Goal: Transaction & Acquisition: Download file/media

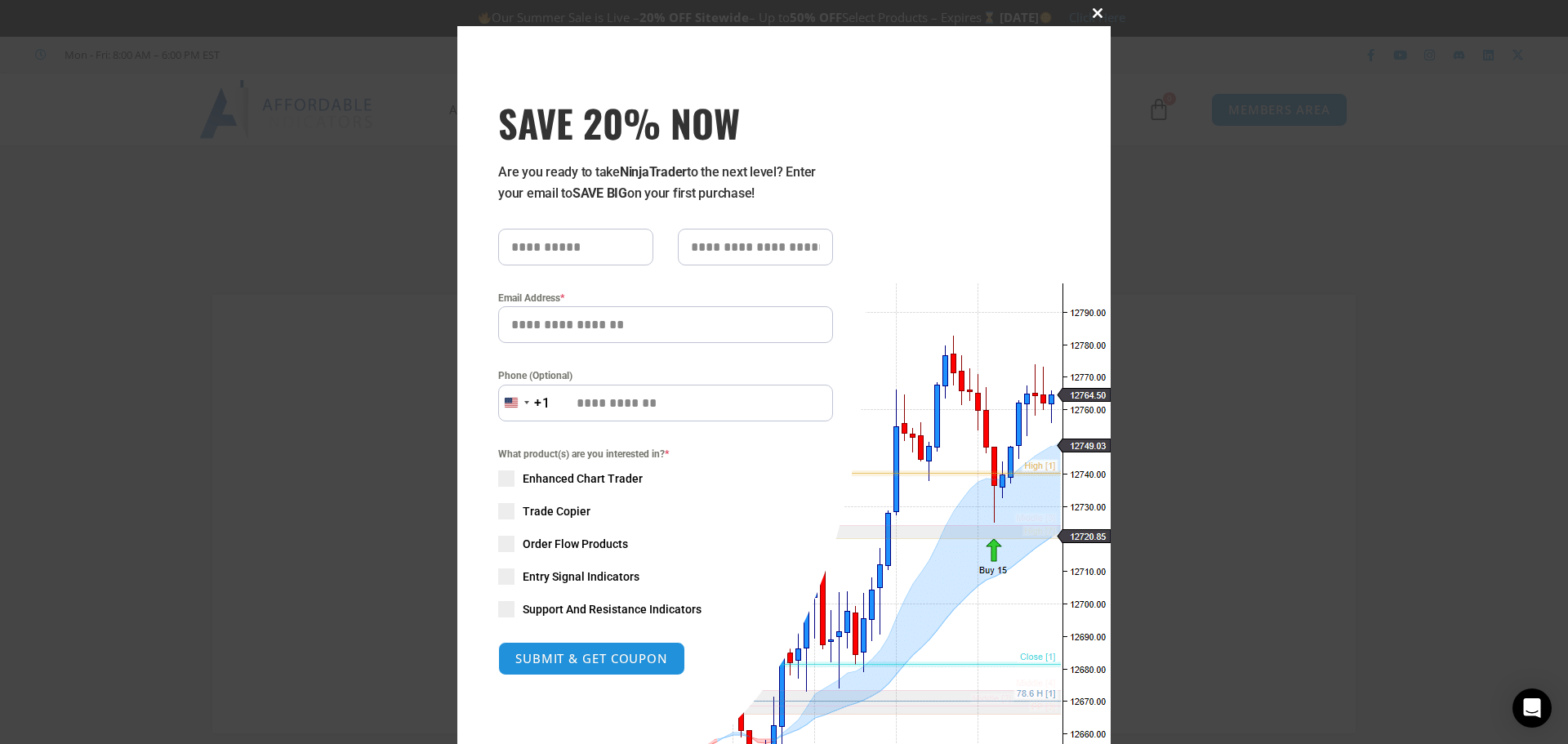
click at [1091, 12] on span at bounding box center [1097, 13] width 26 height 10
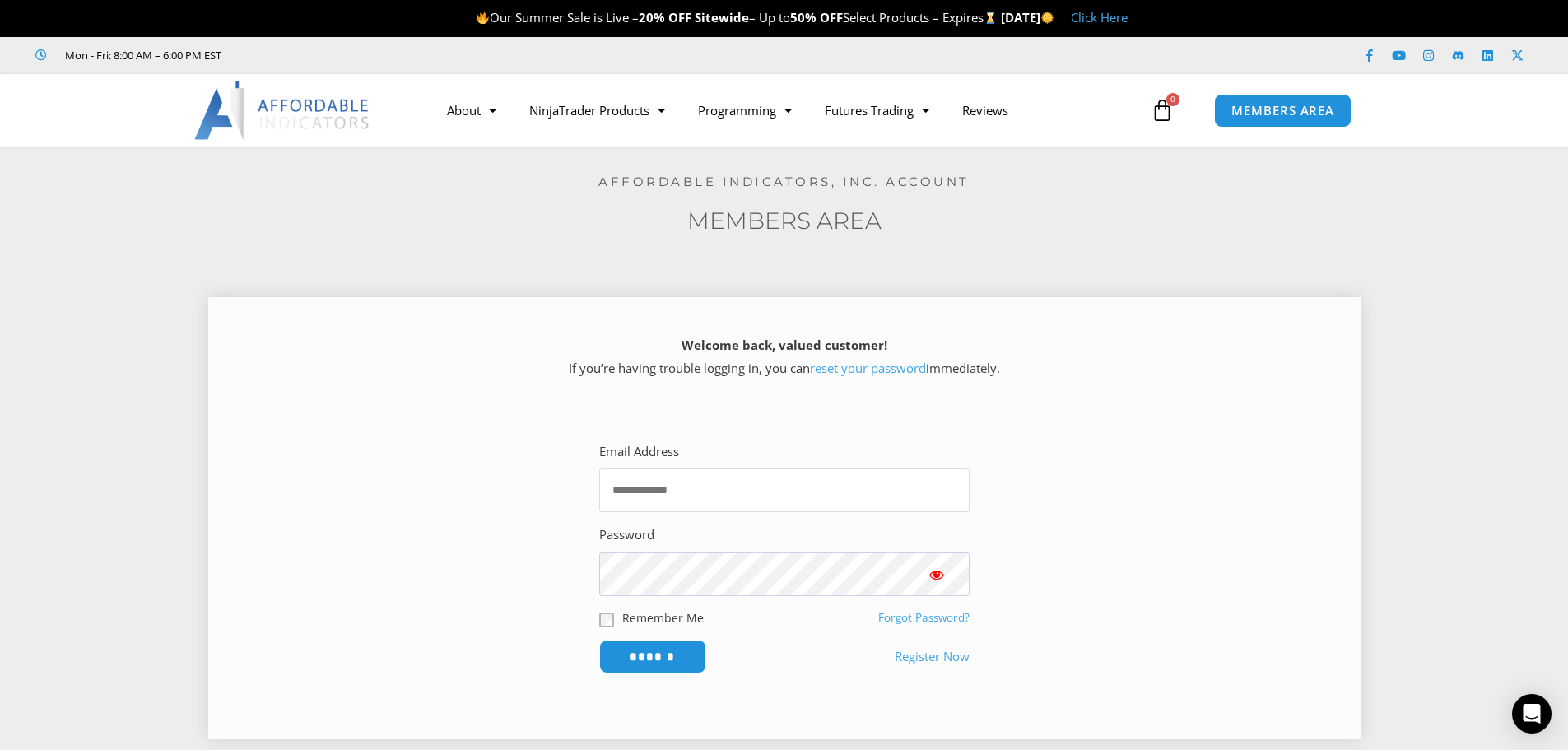
click at [673, 503] on input "Email Address" at bounding box center [784, 490] width 370 height 43
click at [674, 496] on input "Email Address" at bounding box center [784, 490] width 370 height 43
paste input "**********"
type input "**********"
click at [655, 665] on input "******" at bounding box center [652, 656] width 113 height 36
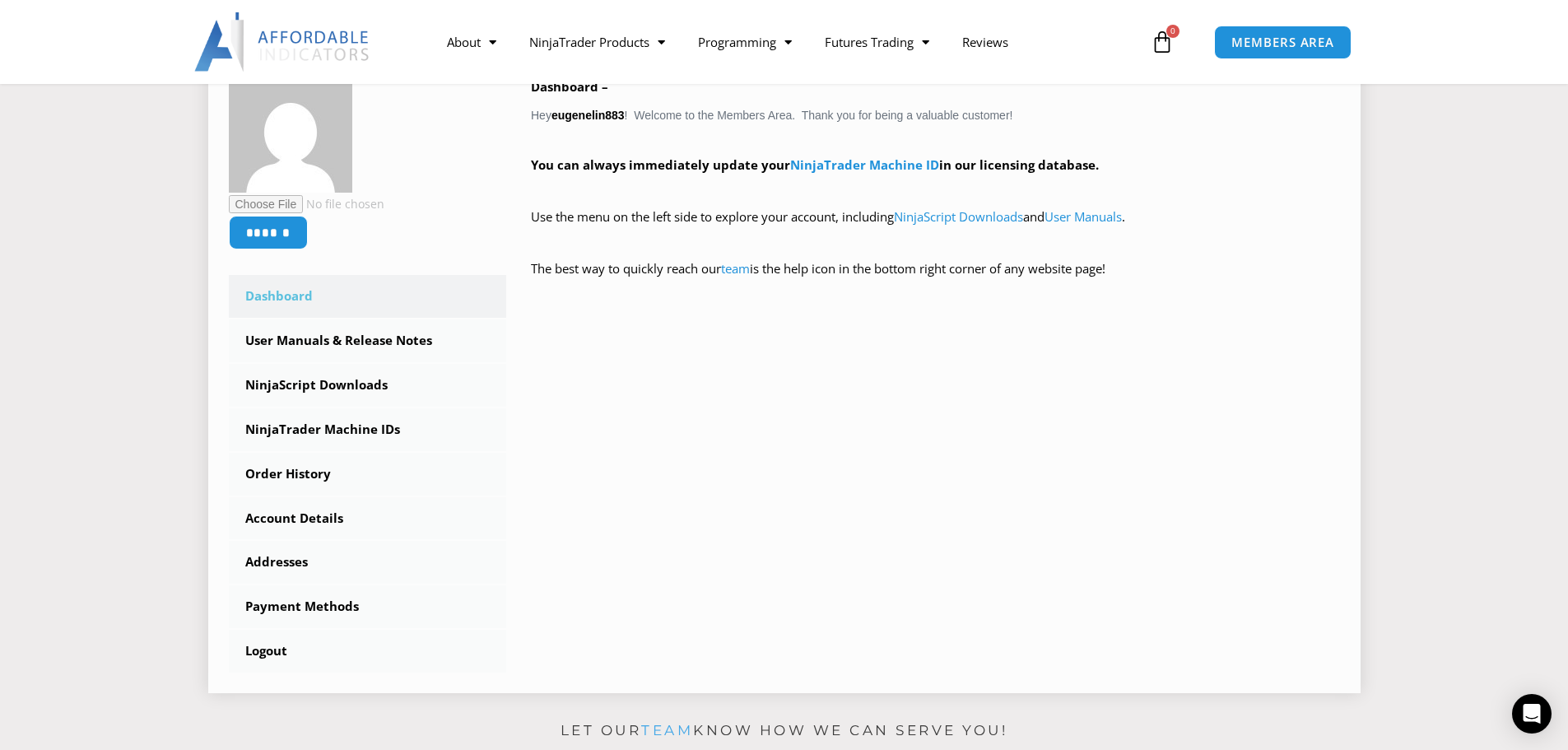
scroll to position [330, 0]
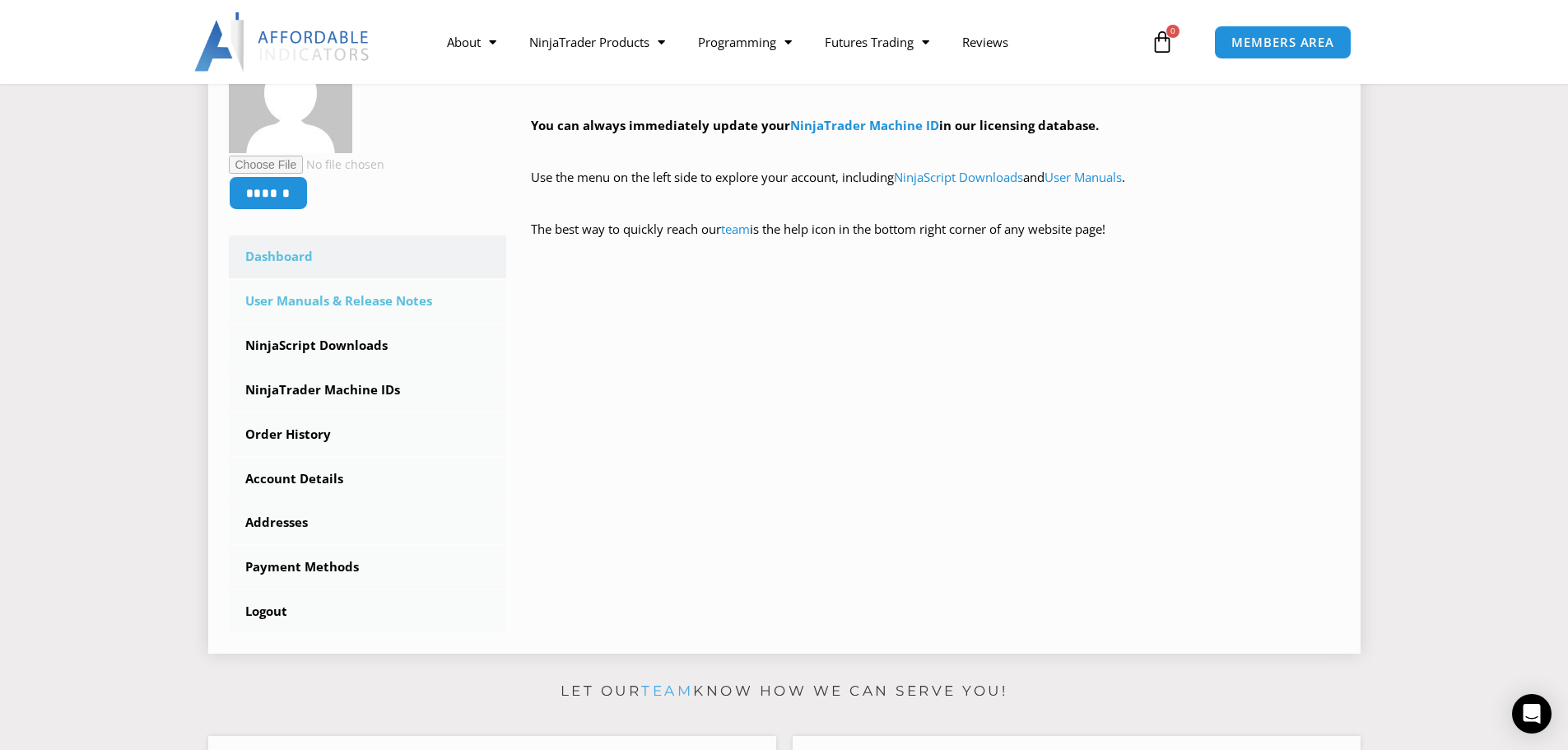
click at [353, 303] on link "User Manuals & Release Notes" at bounding box center [368, 302] width 278 height 43
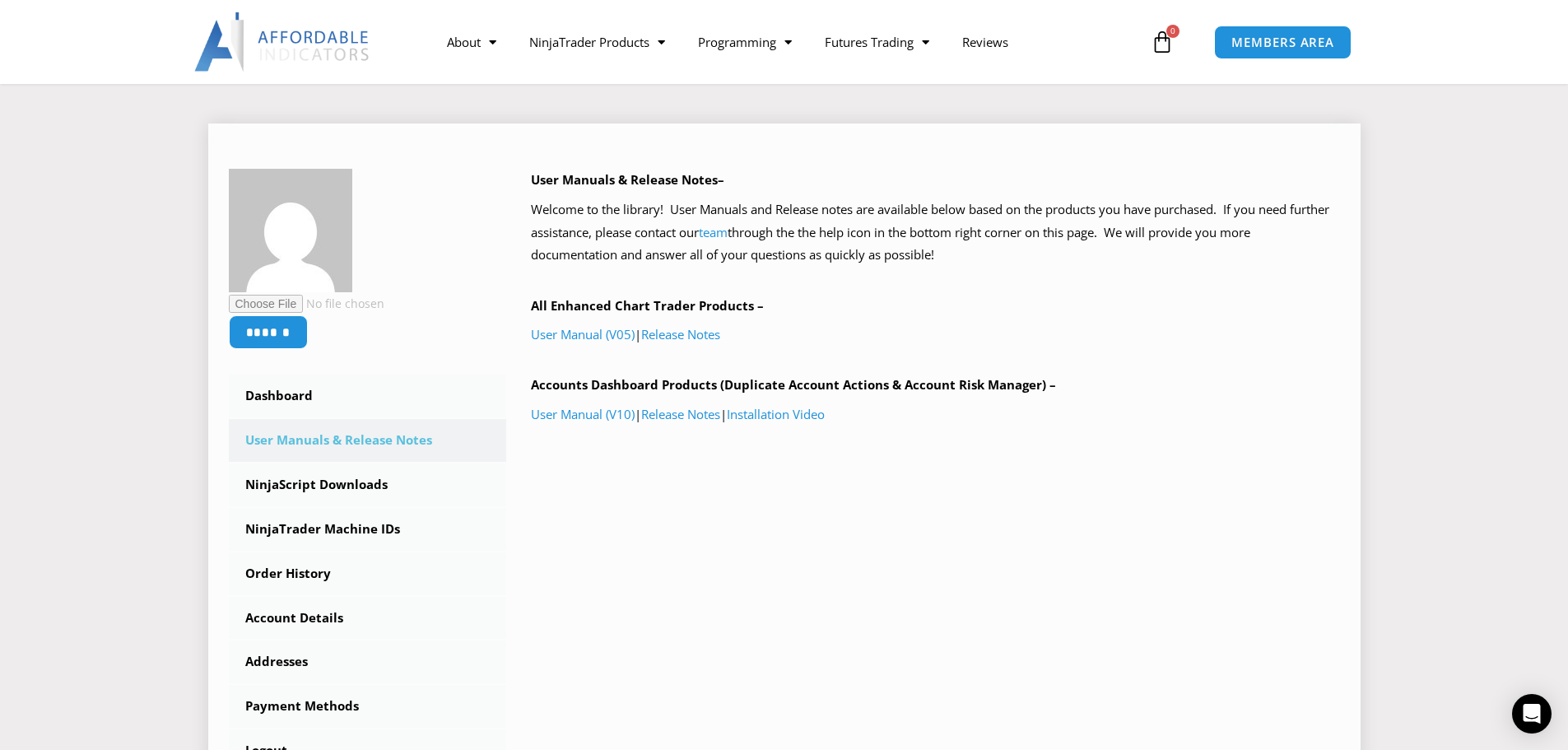
scroll to position [247, 0]
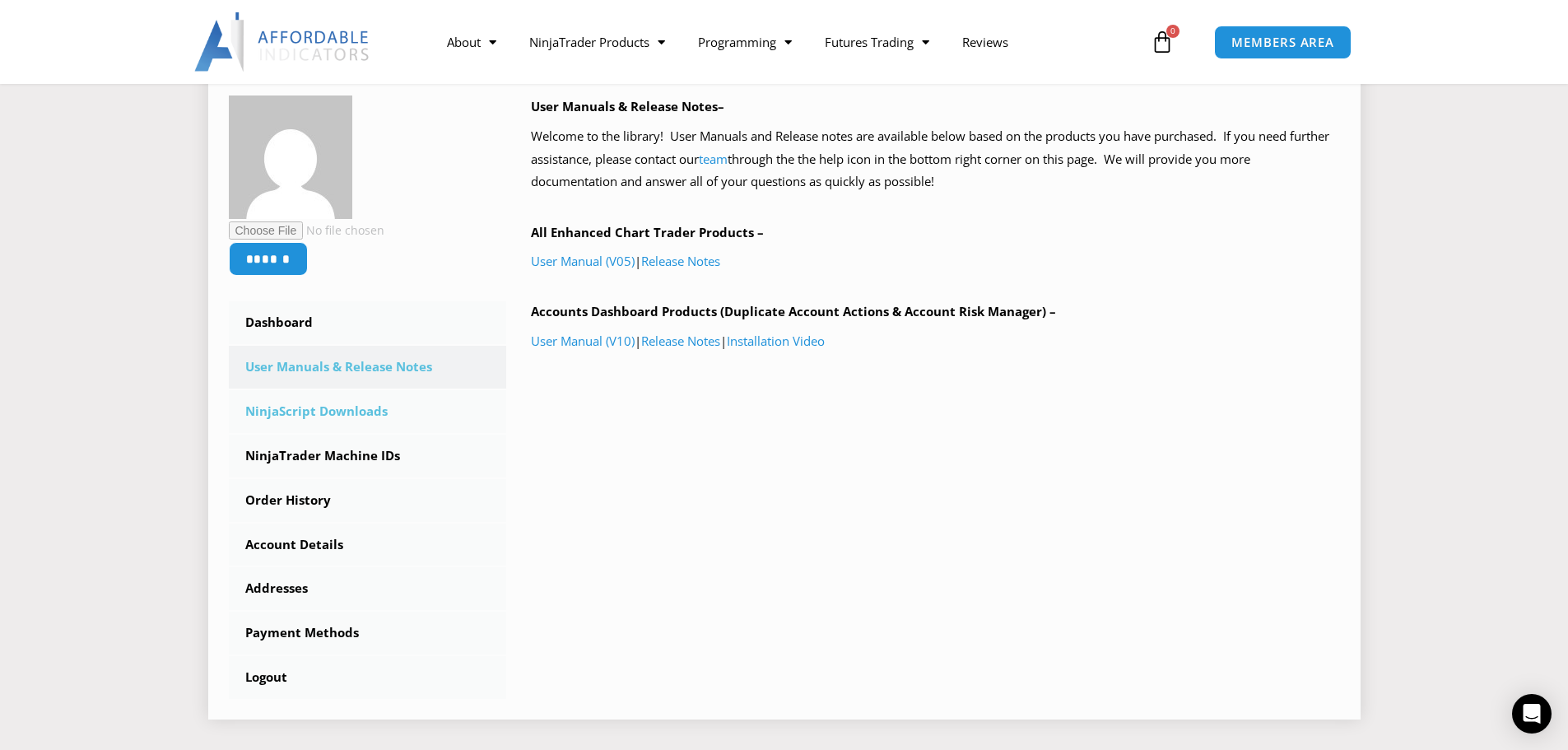
click at [304, 417] on link "NinjaScript Downloads" at bounding box center [368, 412] width 278 height 43
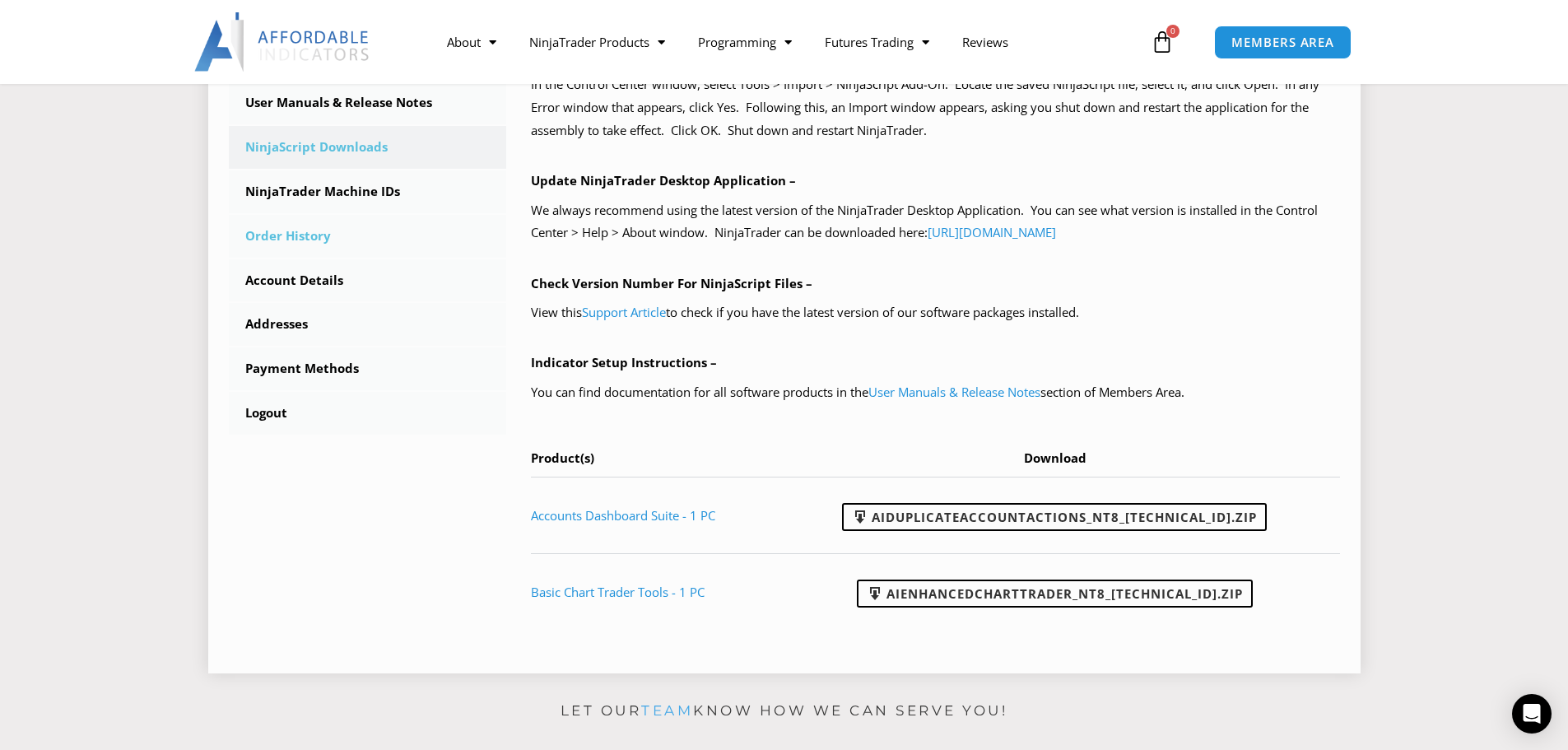
scroll to position [412, 0]
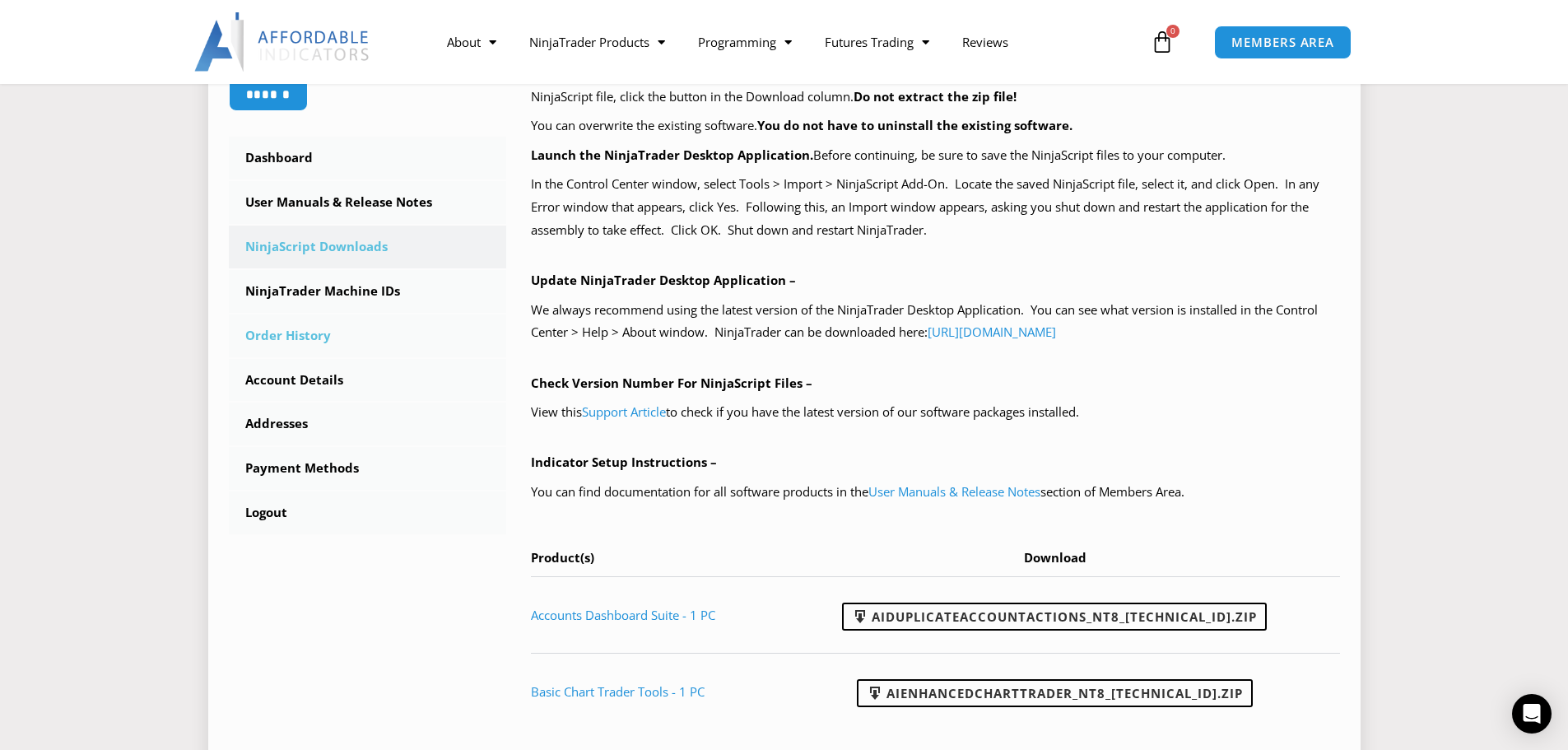
click at [306, 334] on link "Order History" at bounding box center [368, 335] width 278 height 43
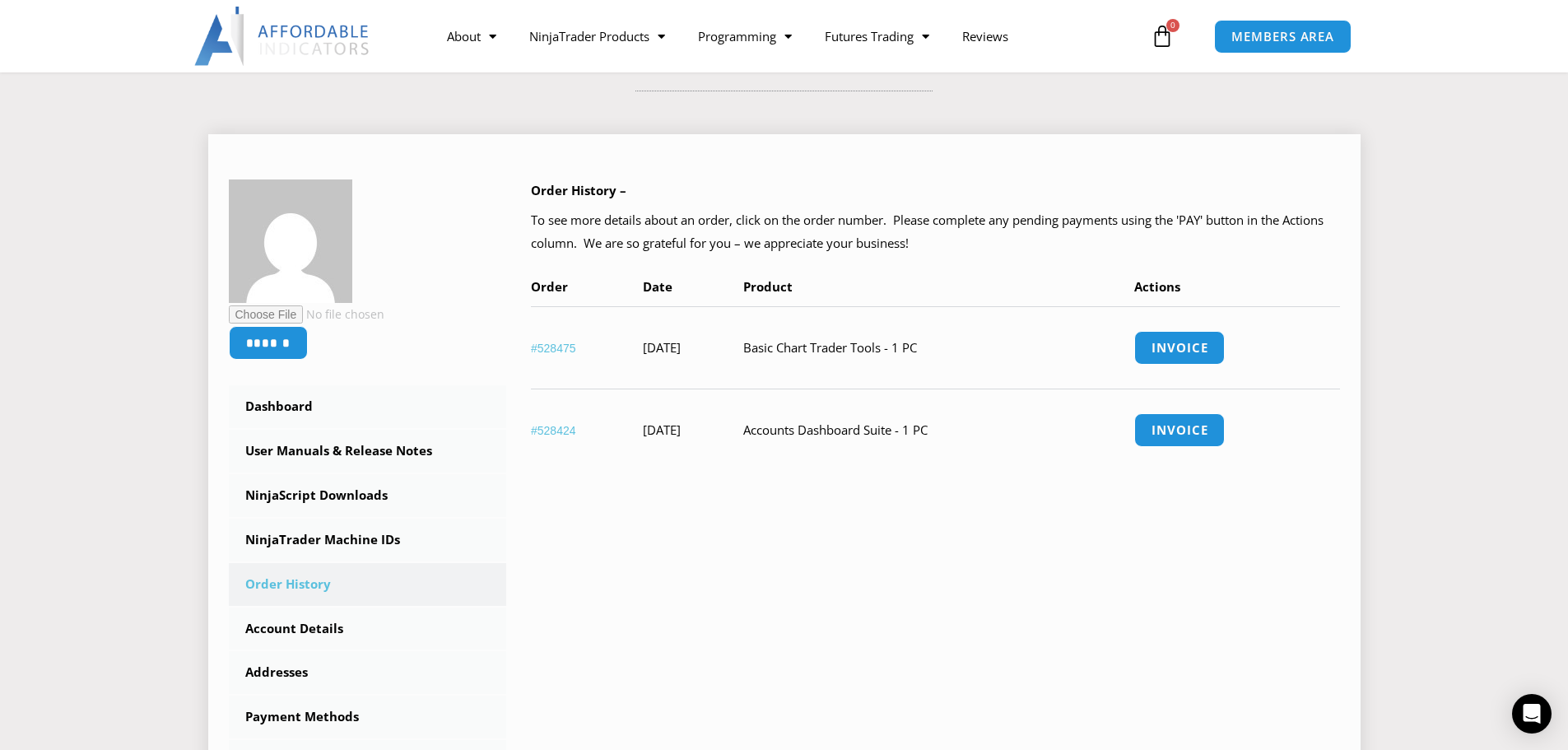
scroll to position [164, 0]
click at [385, 447] on link "User Manuals & Release Notes" at bounding box center [368, 449] width 278 height 43
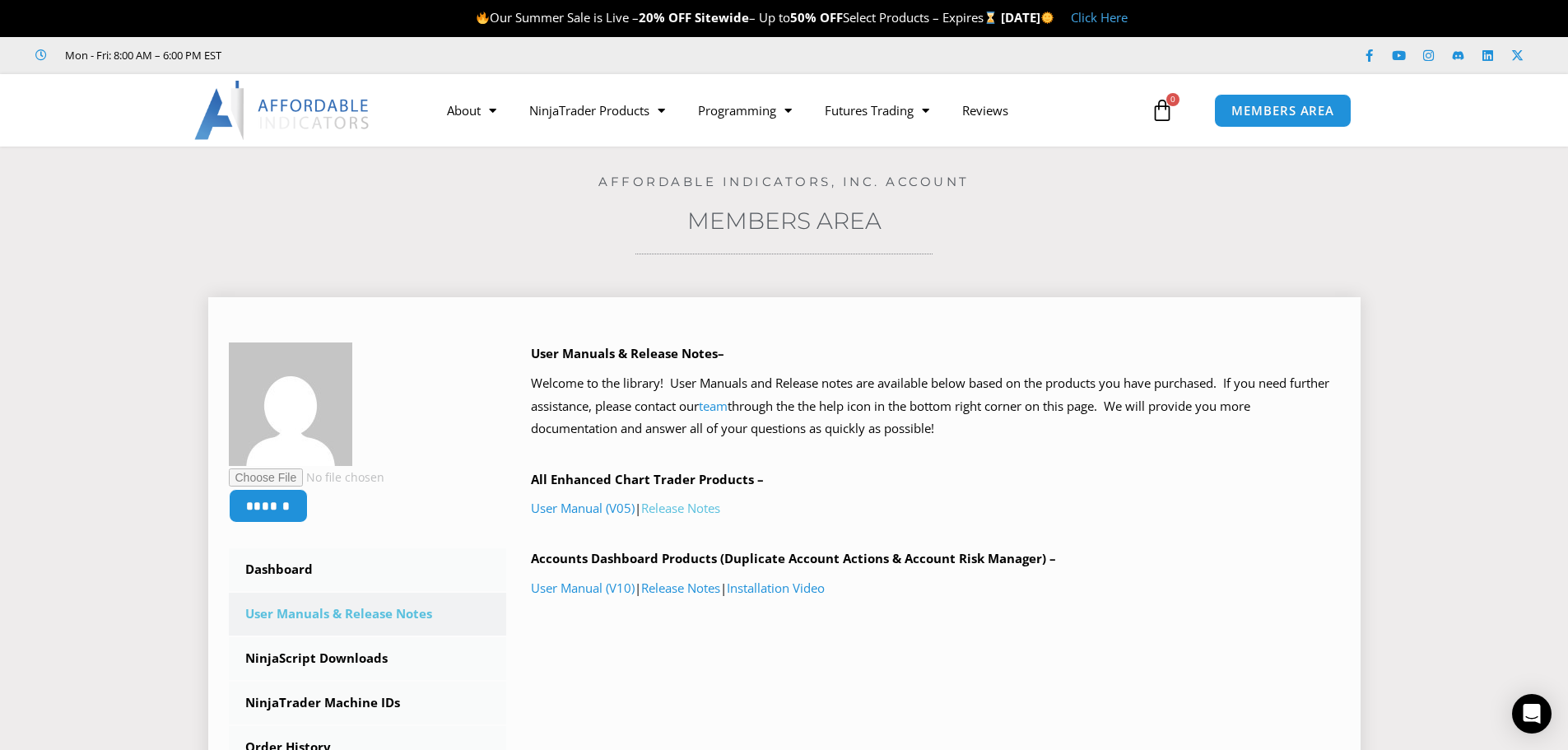
click at [688, 508] on link "Release Notes" at bounding box center [681, 507] width 79 height 16
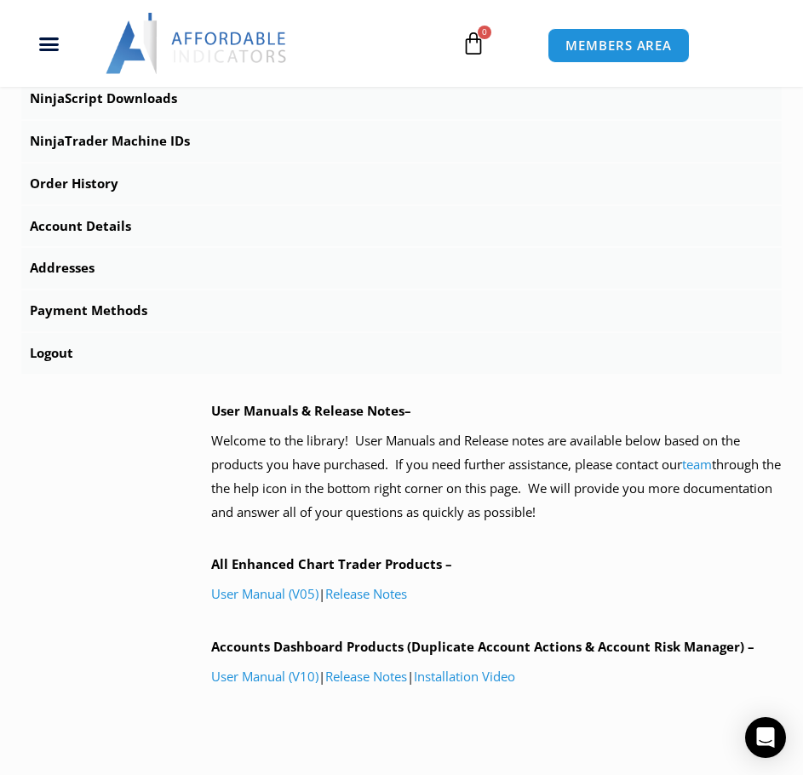
scroll to position [681, 0]
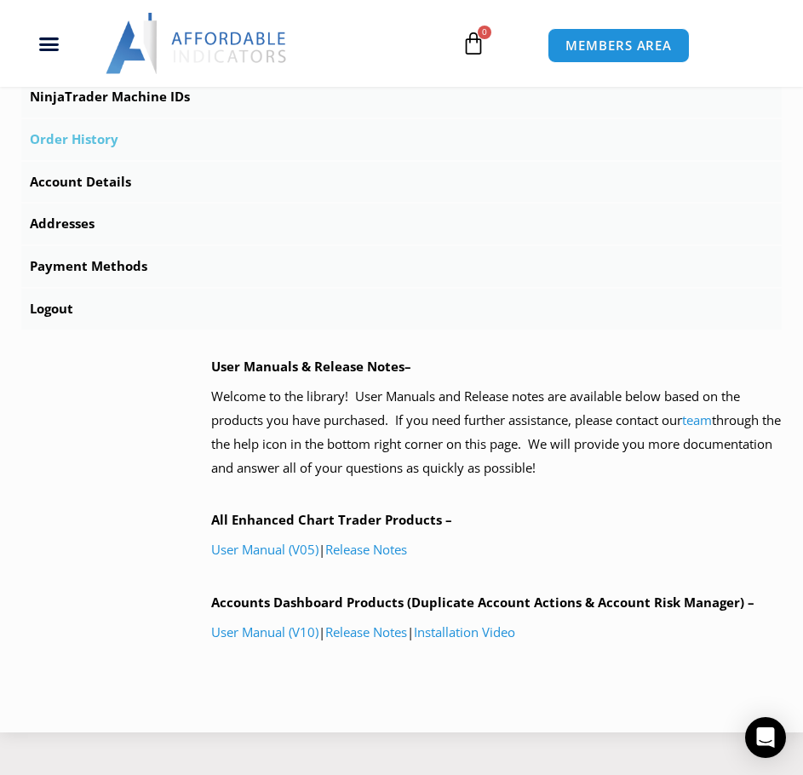
click at [86, 158] on link "Order History" at bounding box center [401, 139] width 761 height 41
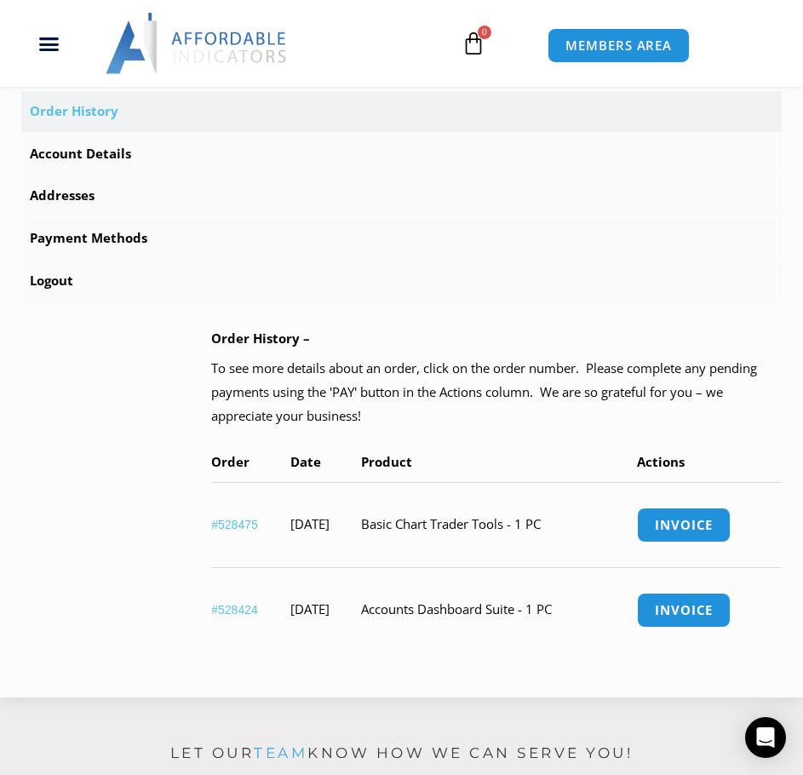
scroll to position [596, 0]
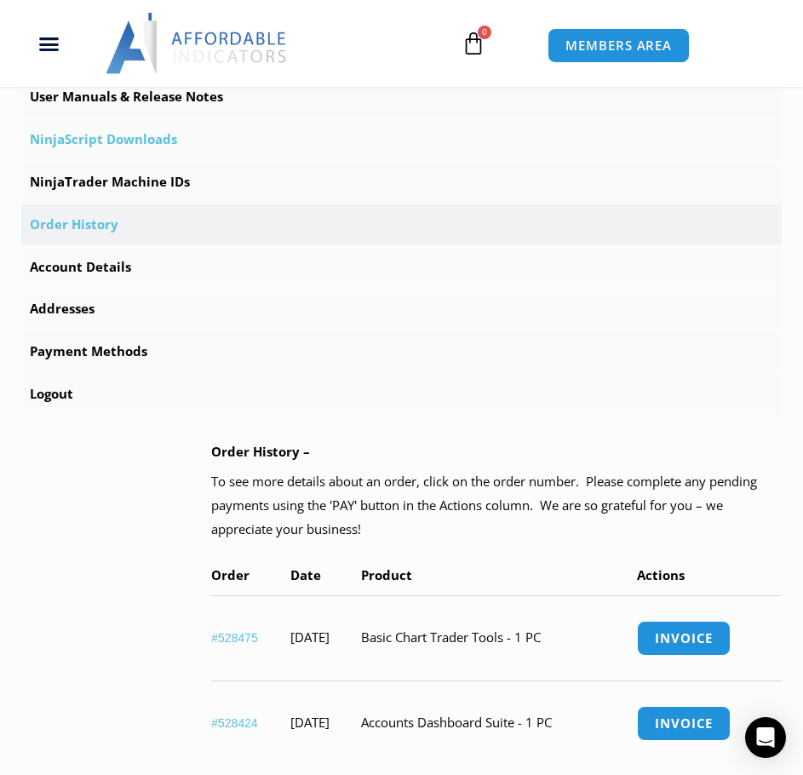
click at [80, 160] on link "NinjaScript Downloads" at bounding box center [401, 139] width 761 height 41
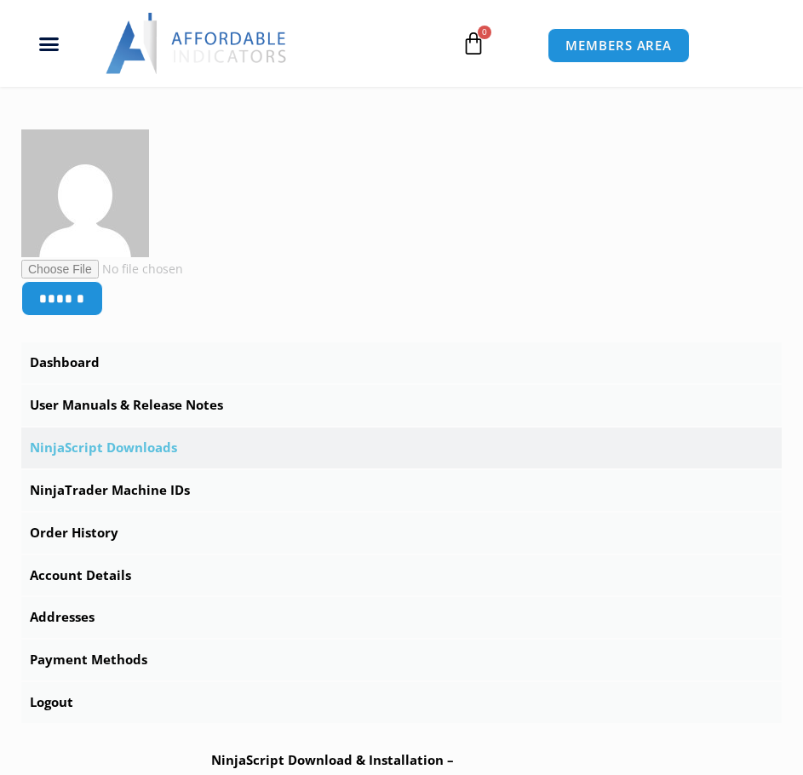
scroll to position [341, 0]
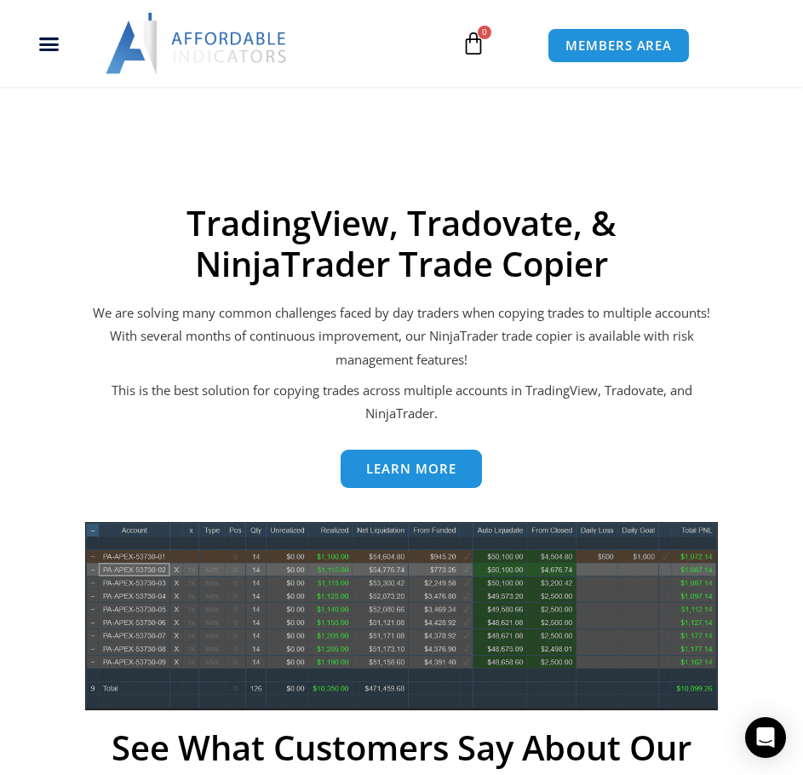
scroll to position [681, 0]
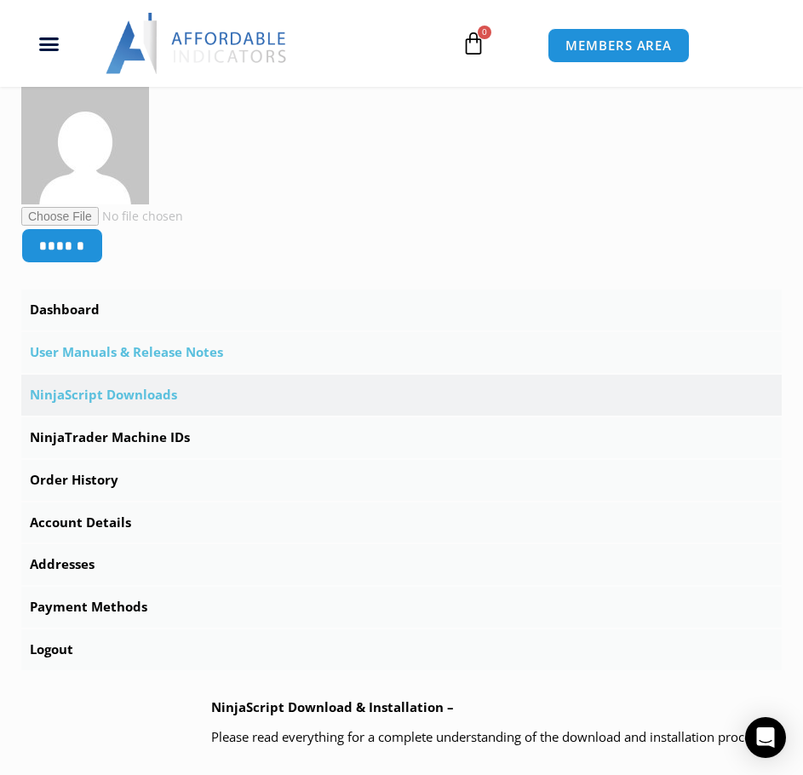
click at [170, 373] on link "User Manuals & Release Notes" at bounding box center [401, 352] width 761 height 41
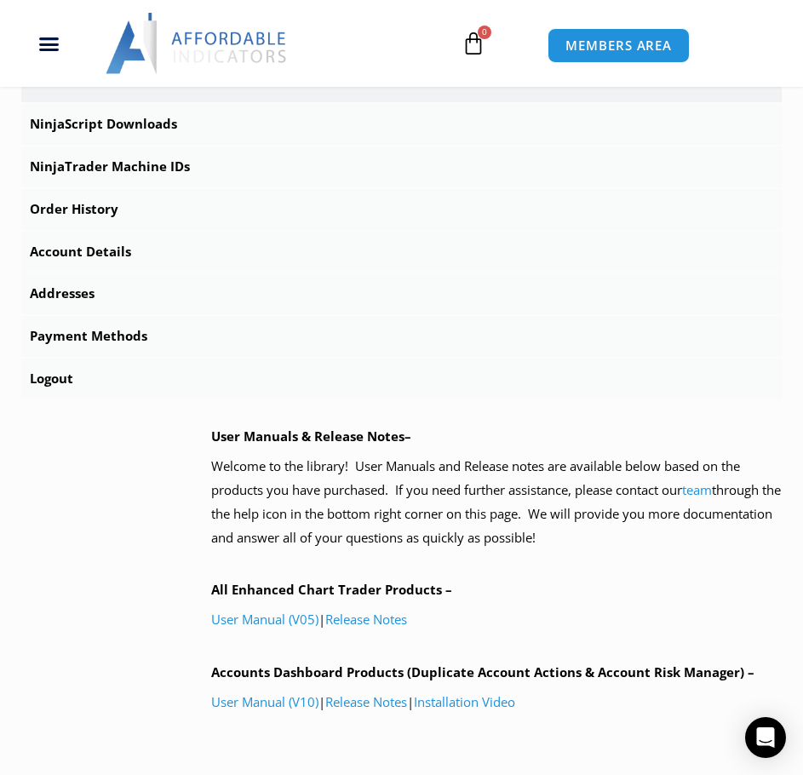
scroll to position [767, 0]
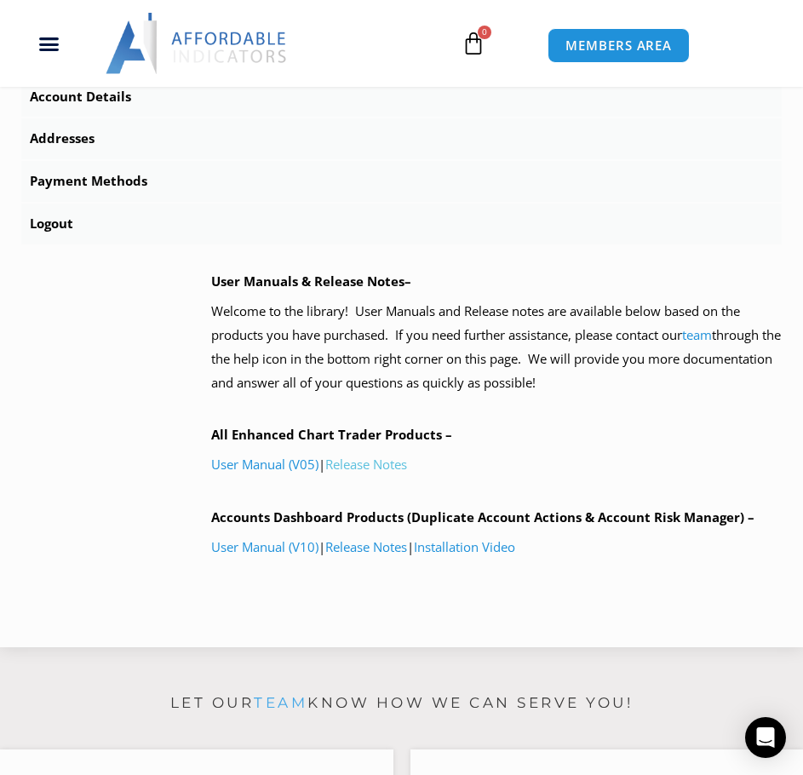
click at [388, 473] on link "Release Notes" at bounding box center [366, 464] width 82 height 17
click at [292, 473] on link "User Manual (V05)" at bounding box center [264, 464] width 107 height 17
click at [276, 555] on link "User Manual (V10)" at bounding box center [264, 546] width 107 height 17
click at [361, 555] on link "Release Notes" at bounding box center [366, 546] width 82 height 17
click at [469, 555] on link "Installation Video" at bounding box center [464, 546] width 101 height 17
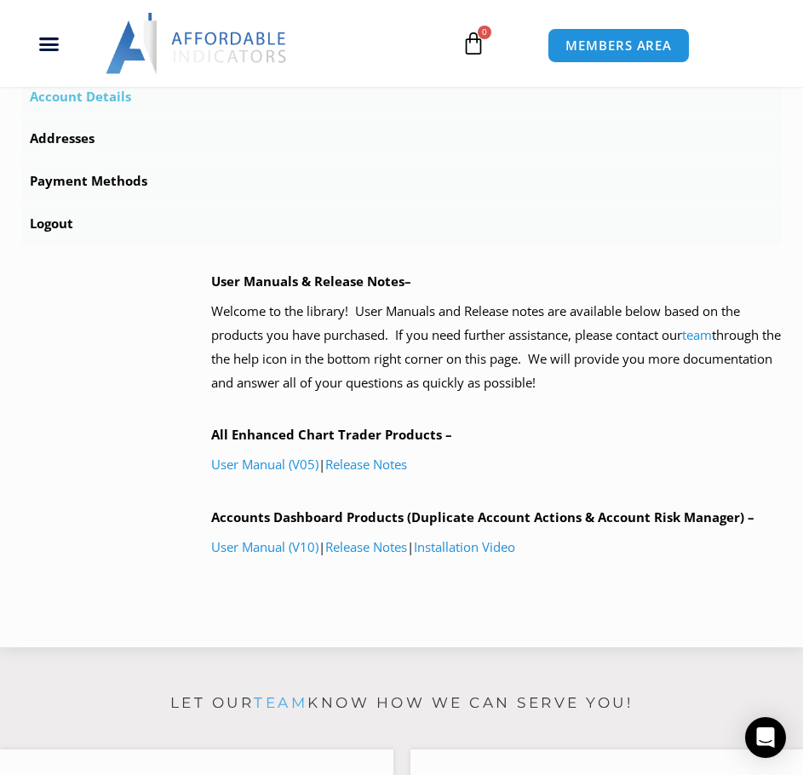
click at [67, 117] on link "Account Details" at bounding box center [401, 97] width 761 height 41
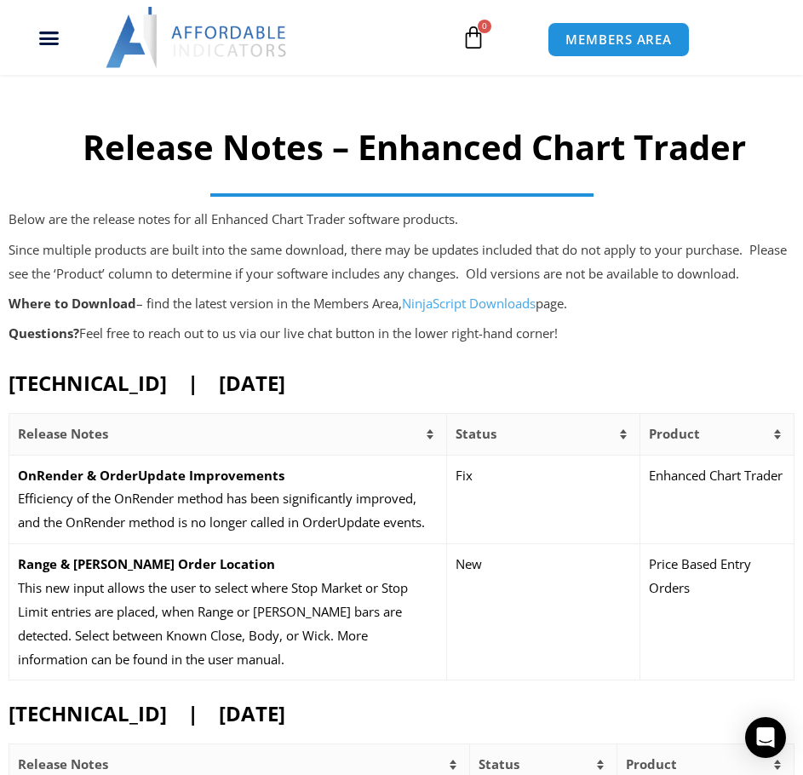
scroll to position [170, 0]
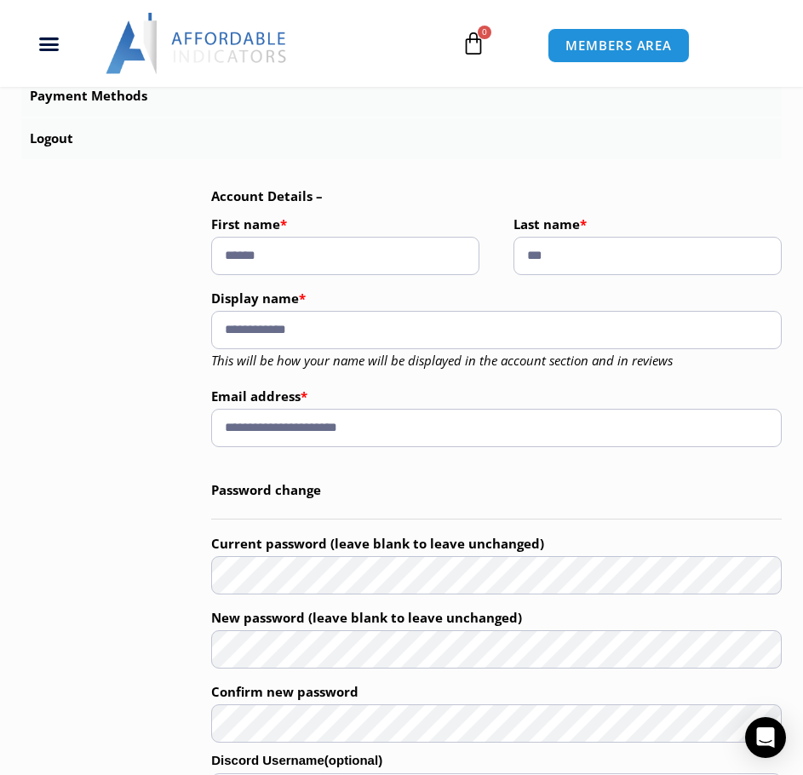
scroll to position [511, 0]
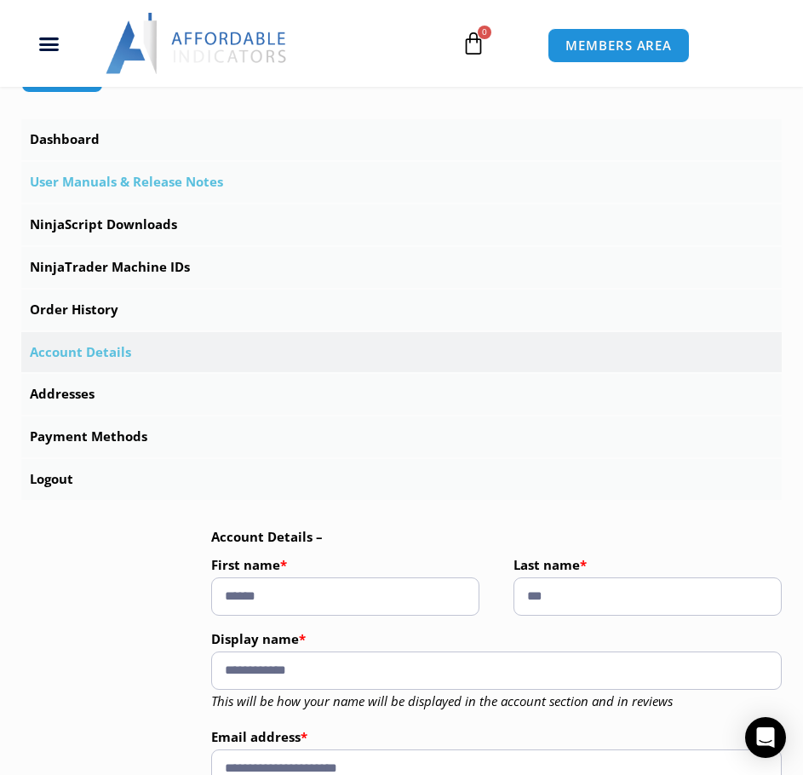
click at [104, 203] on link "User Manuals & Release Notes" at bounding box center [401, 182] width 761 height 41
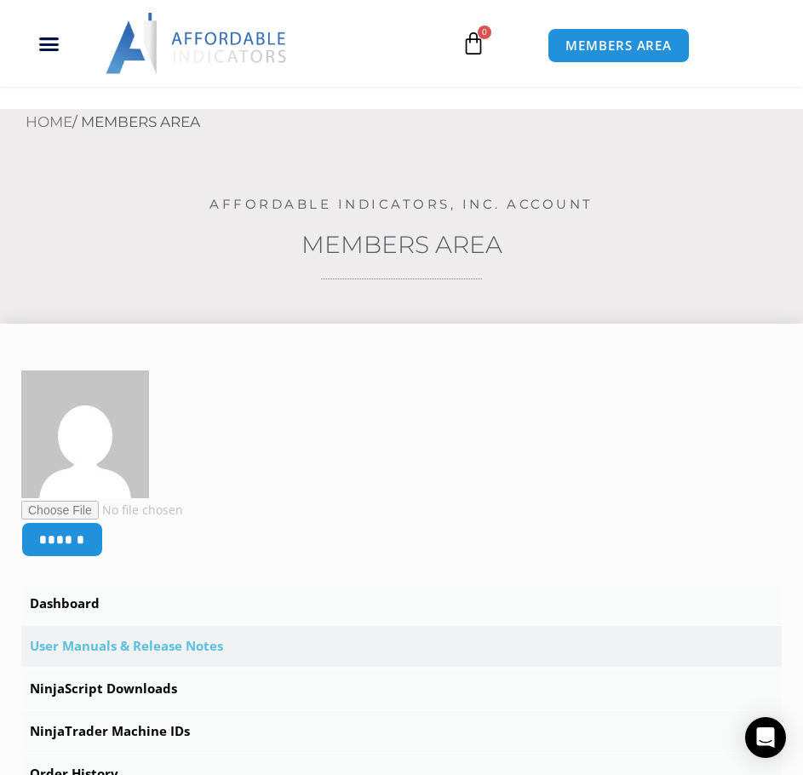
scroll to position [256, 0]
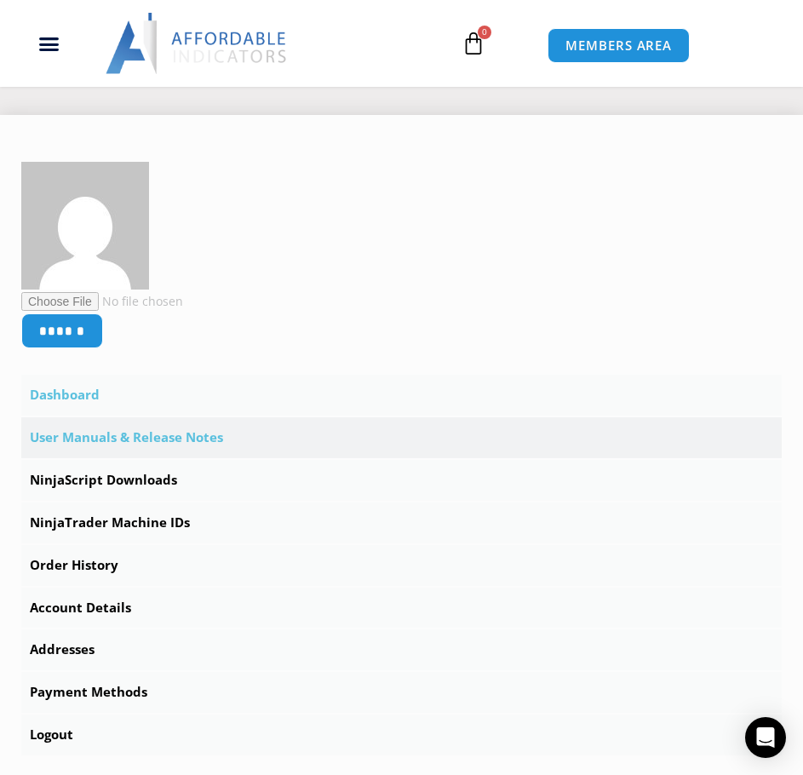
click at [78, 416] on link "Dashboard" at bounding box center [401, 395] width 761 height 41
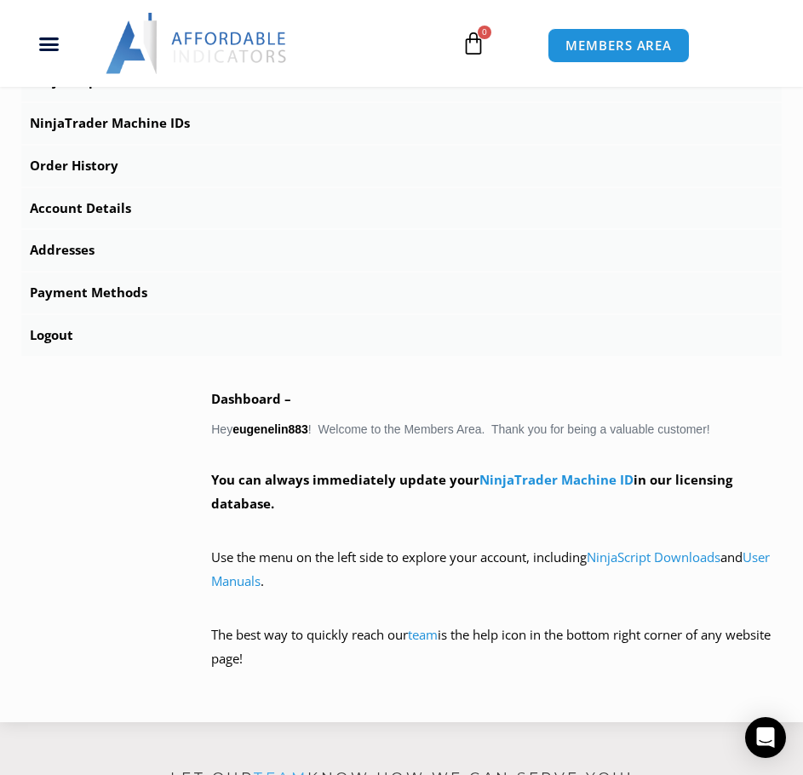
scroll to position [681, 0]
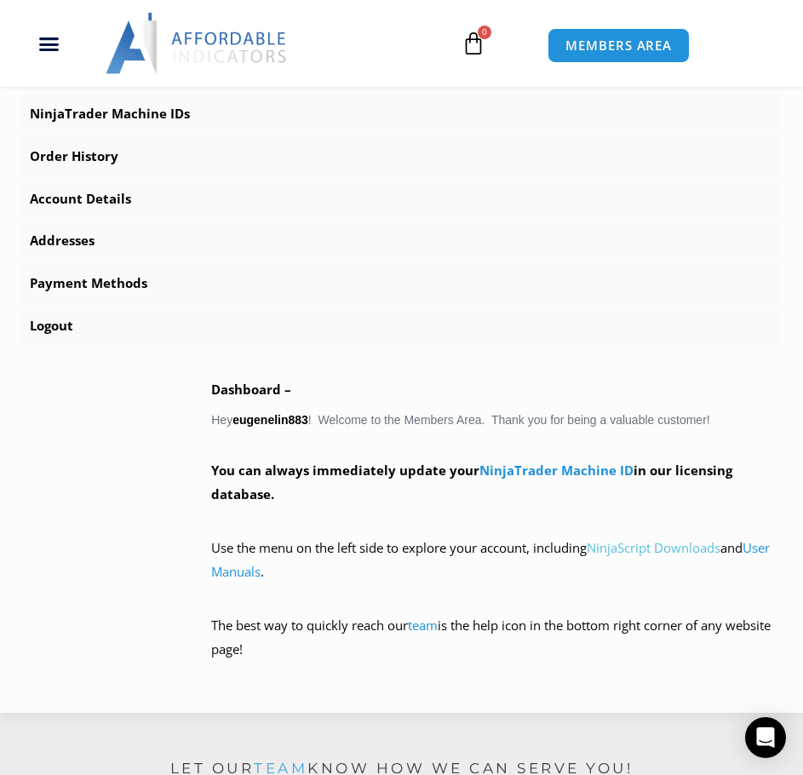
click at [632, 556] on link "NinjaScript Downloads" at bounding box center [654, 547] width 134 height 17
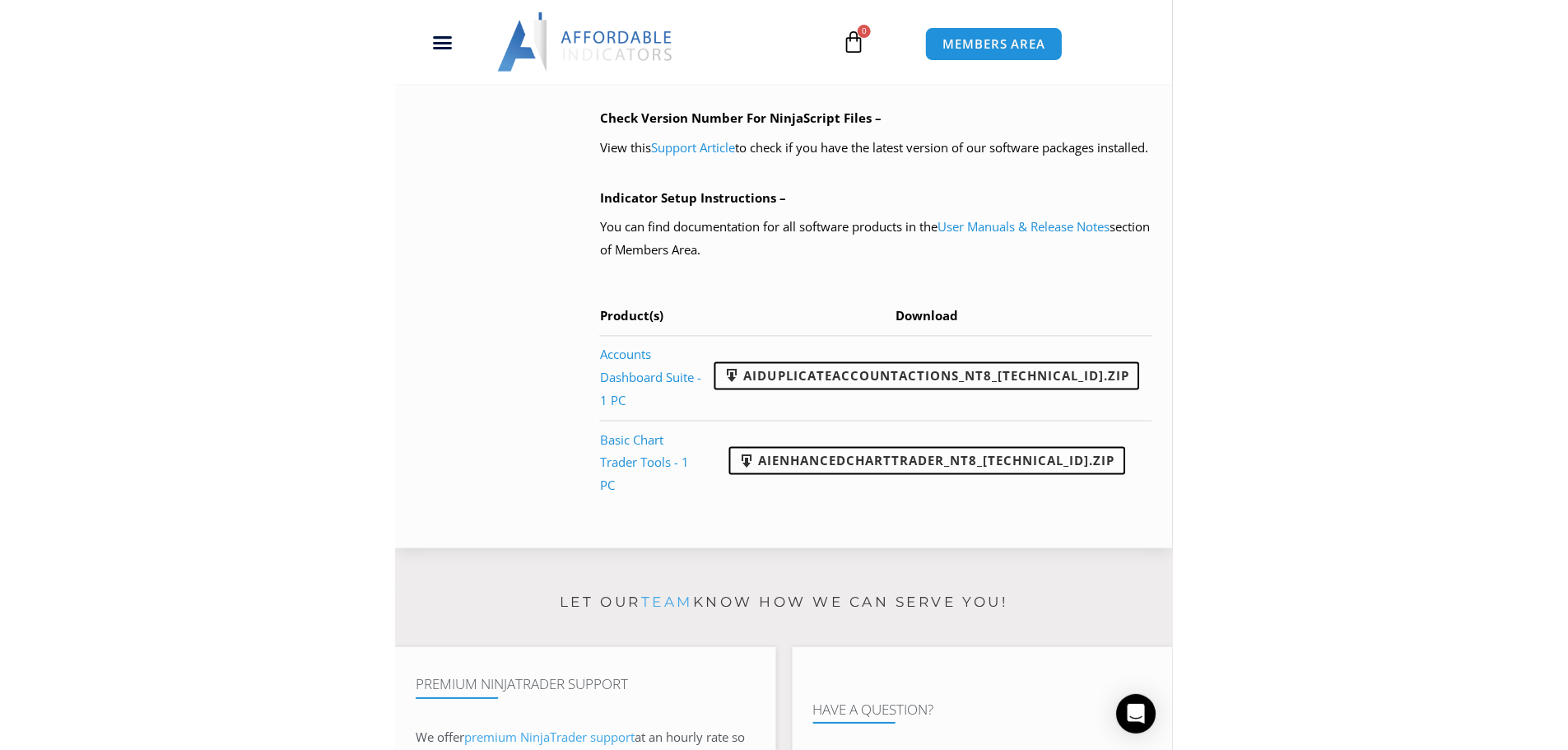
scroll to position [1482, 0]
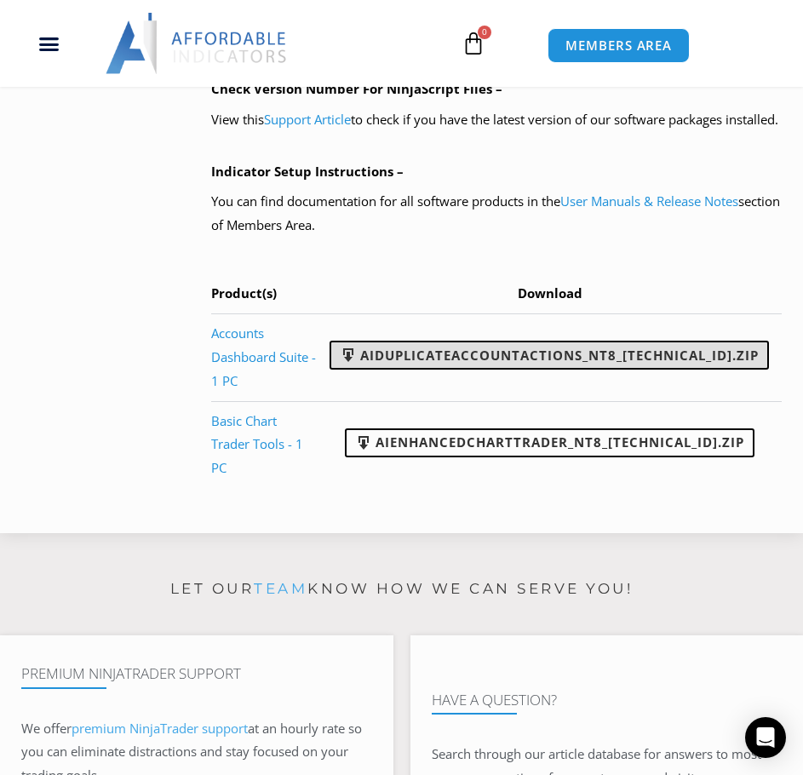
click at [650, 370] on link "AIDuplicateAccountActions_NT8_25.2.5.1.zip" at bounding box center [550, 355] width 440 height 29
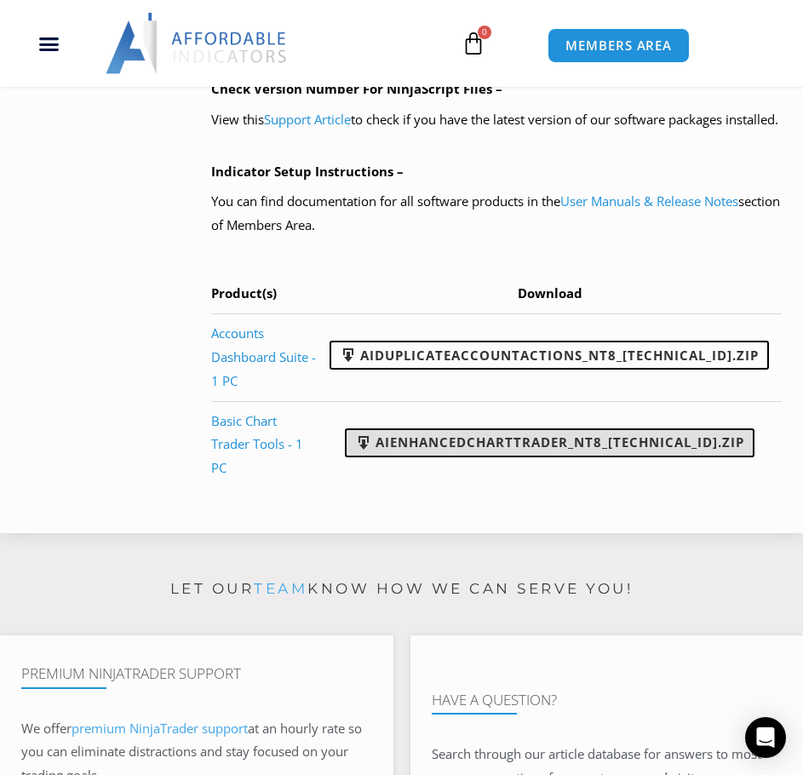
click at [621, 457] on link "AIEnhancedChartTrader_NT8_25.1.31.1.zip" at bounding box center [550, 442] width 410 height 29
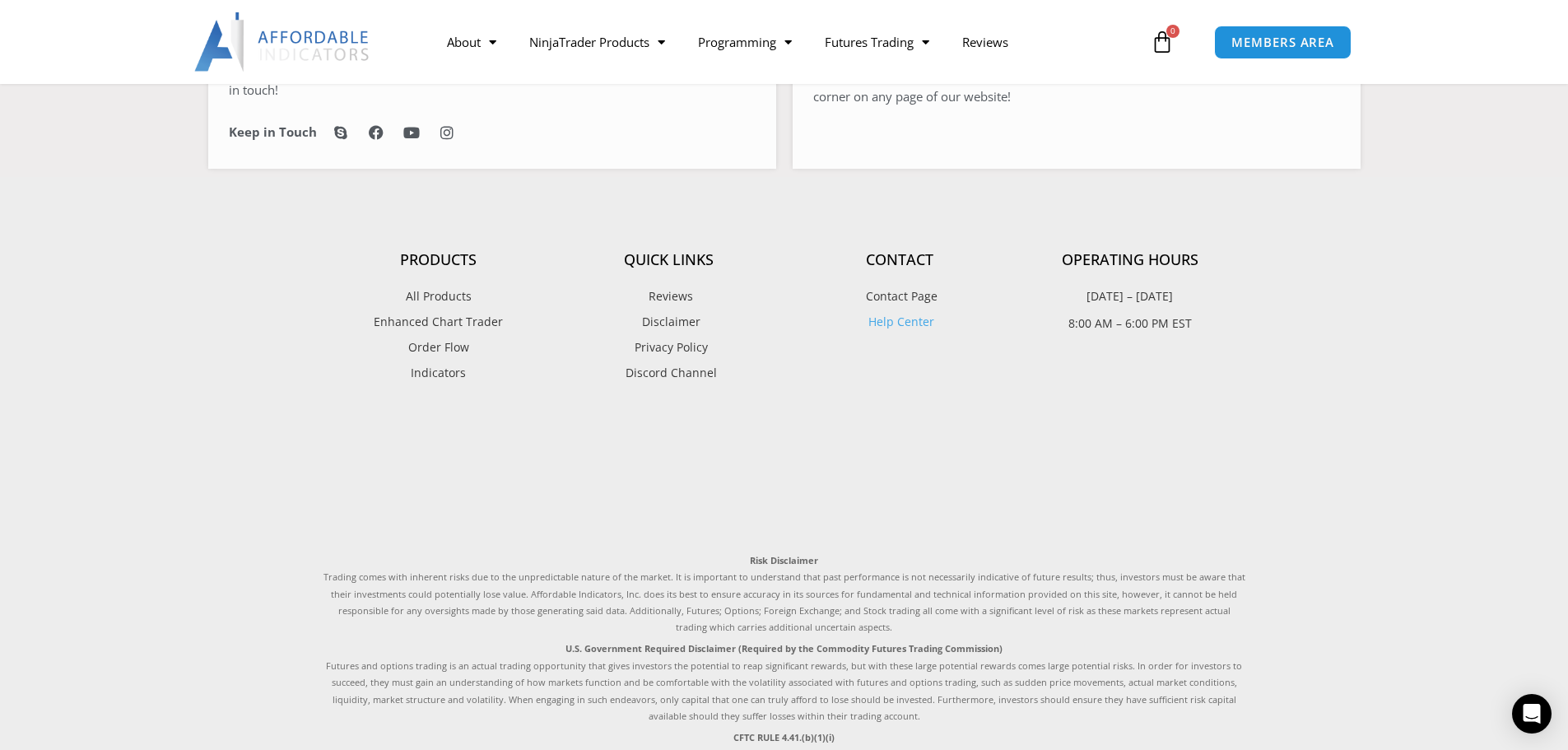
drag, startPoint x: 1433, startPoint y: 1, endPoint x: 1335, endPoint y: 603, distance: 609.9
click at [775, 603] on footer "Products All Products Enhanced Chart Trader Order Flow Indicators Quick Links R…" at bounding box center [784, 578] width 1568 height 802
